Goal: Task Accomplishment & Management: Manage account settings

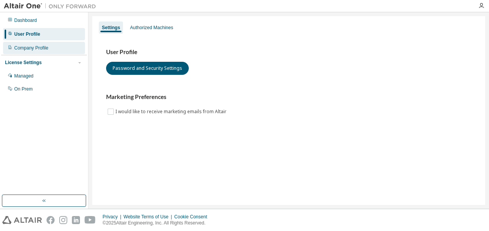
click at [51, 49] on div "Company Profile" at bounding box center [44, 48] width 82 height 12
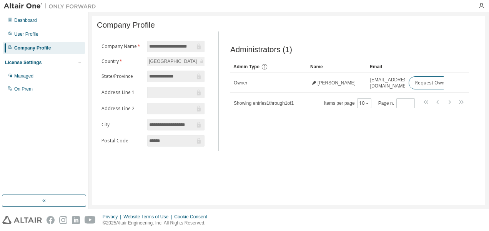
click at [171, 80] on input "**********" at bounding box center [172, 77] width 46 height 8
drag, startPoint x: 168, startPoint y: 147, endPoint x: 206, endPoint y: 144, distance: 38.5
click at [206, 144] on div "**********" at bounding box center [153, 96] width 112 height 111
click at [362, 105] on button "10" at bounding box center [364, 103] width 10 height 6
click at [332, 130] on div "Administrators (1) Clear Load Save Save As Field Operator Value Select filter S…" at bounding box center [349, 93] width 257 height 115
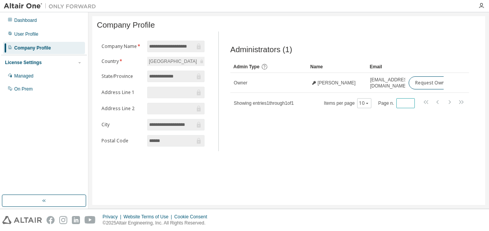
click at [403, 106] on input "*" at bounding box center [405, 103] width 15 height 6
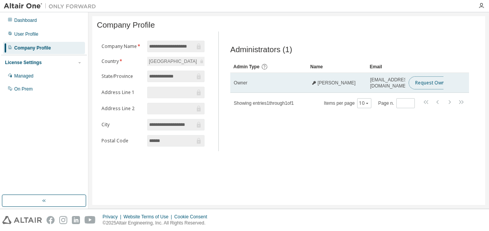
click at [434, 83] on button "Request Owner Change" at bounding box center [441, 82] width 65 height 13
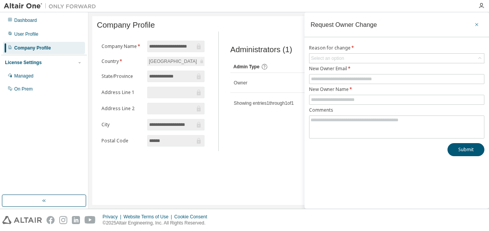
click at [478, 23] on icon "button" at bounding box center [476, 25] width 5 height 6
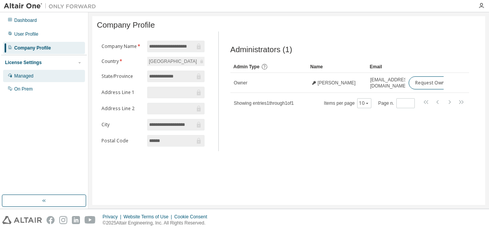
click at [50, 77] on div "Managed" at bounding box center [44, 76] width 82 height 12
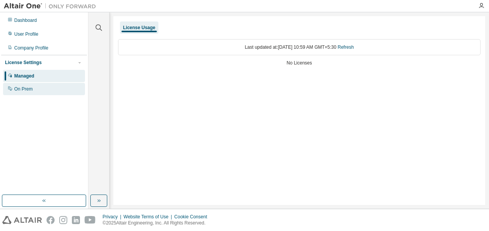
click at [45, 86] on div "On Prem" at bounding box center [44, 89] width 82 height 12
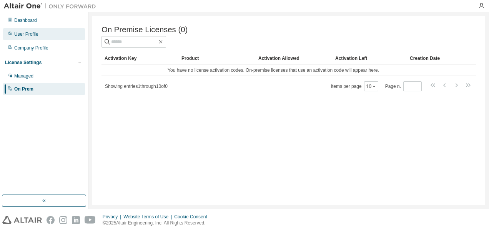
click at [38, 32] on div "User Profile" at bounding box center [44, 34] width 82 height 12
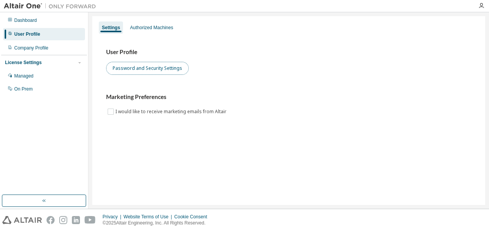
click at [153, 69] on button "Password and Security Settings" at bounding box center [147, 68] width 83 height 13
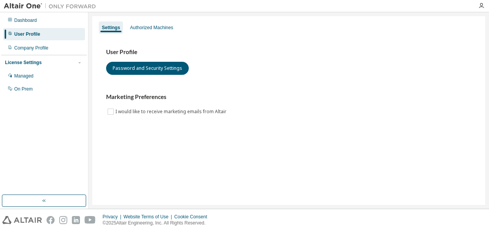
click at [54, 35] on div "User Profile" at bounding box center [44, 34] width 82 height 12
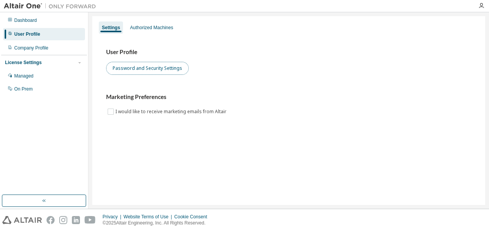
click at [140, 67] on button "Password and Security Settings" at bounding box center [147, 68] width 83 height 13
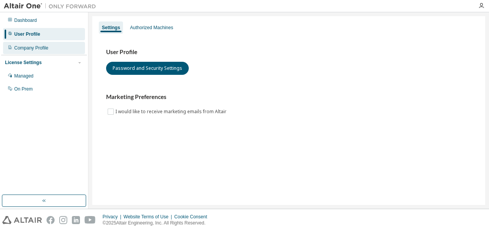
click at [49, 48] on div "Company Profile" at bounding box center [44, 48] width 82 height 12
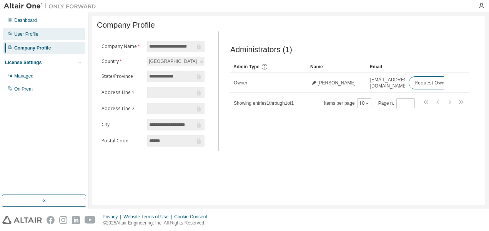
click at [50, 30] on div "User Profile" at bounding box center [44, 34] width 82 height 12
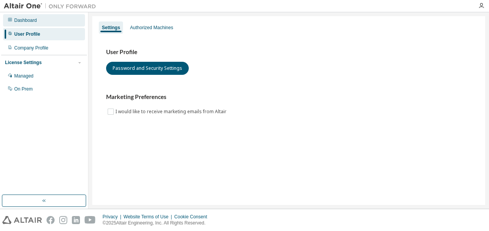
click at [45, 20] on div "Dashboard" at bounding box center [44, 20] width 82 height 12
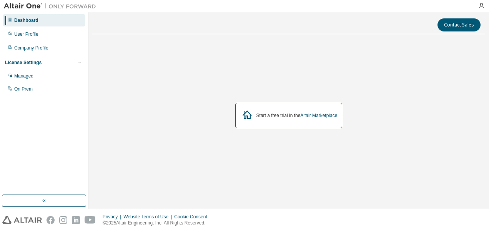
click at [45, 20] on div "Dashboard" at bounding box center [44, 20] width 82 height 12
